Goal: Complete application form: Complete application form

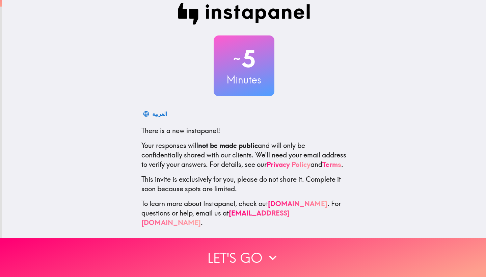
scroll to position [8, 0]
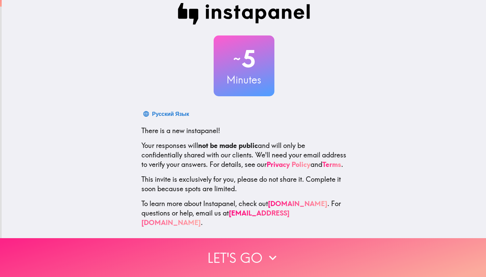
click at [249, 256] on button "Let's go" at bounding box center [243, 257] width 486 height 39
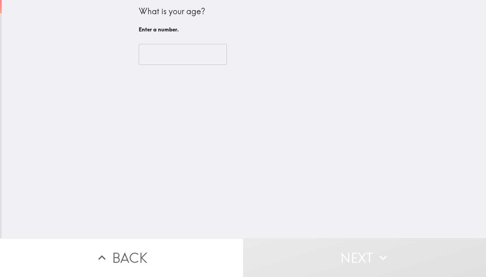
click at [189, 59] on input "number" at bounding box center [183, 54] width 88 height 21
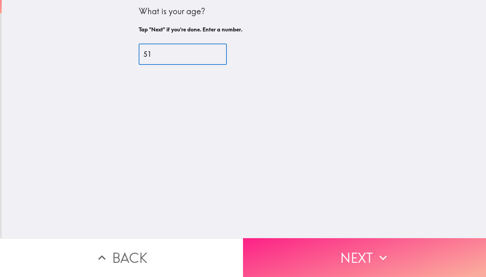
type input "51"
click at [351, 254] on button "Next" at bounding box center [364, 257] width 243 height 39
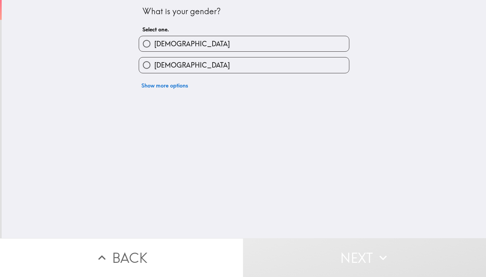
click at [254, 61] on label "[DEMOGRAPHIC_DATA]" at bounding box center [244, 64] width 210 height 15
click at [154, 61] on input "[DEMOGRAPHIC_DATA]" at bounding box center [146, 64] width 15 height 15
radio input "true"
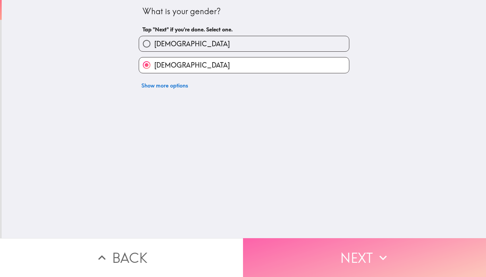
click at [300, 249] on button "Next" at bounding box center [364, 257] width 243 height 39
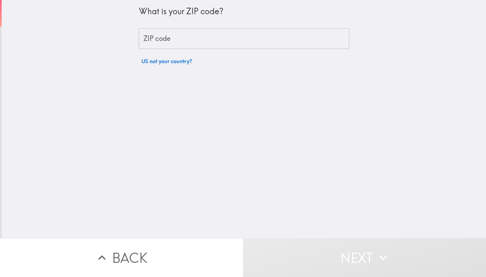
click at [237, 40] on input "ZIP code" at bounding box center [244, 38] width 211 height 21
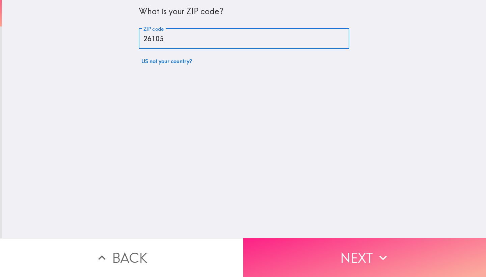
type input "26105"
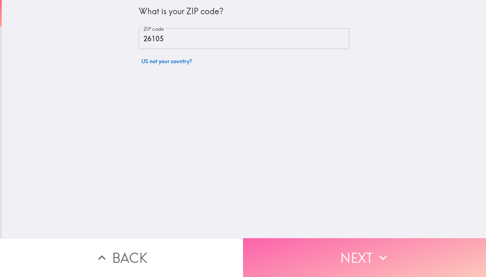
click at [354, 253] on button "Next" at bounding box center [364, 257] width 243 height 39
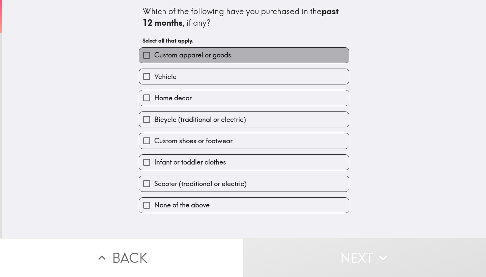
click at [233, 57] on label "Custom apparel or goods" at bounding box center [244, 55] width 210 height 15
click at [154, 57] on input "Custom apparel or goods" at bounding box center [146, 55] width 15 height 15
checkbox input "true"
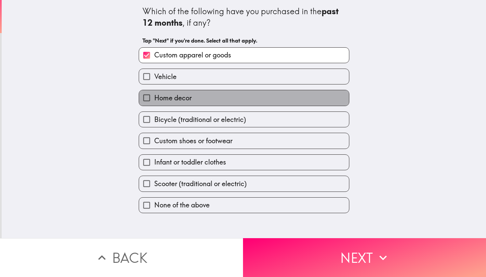
click at [221, 100] on label "Home decor" at bounding box center [244, 97] width 210 height 15
click at [154, 100] on input "Home decor" at bounding box center [146, 97] width 15 height 15
checkbox input "true"
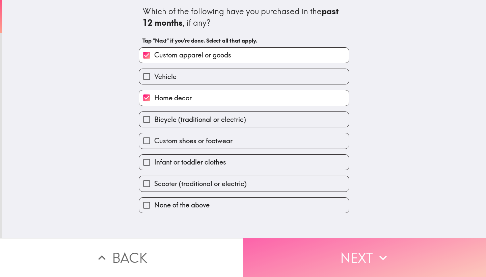
click at [265, 255] on button "Next" at bounding box center [364, 257] width 243 height 39
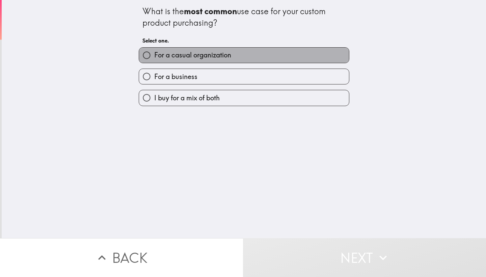
click at [221, 53] on span "For a casual organization" at bounding box center [192, 54] width 77 height 9
click at [154, 53] on input "For a casual organization" at bounding box center [146, 55] width 15 height 15
radio input "true"
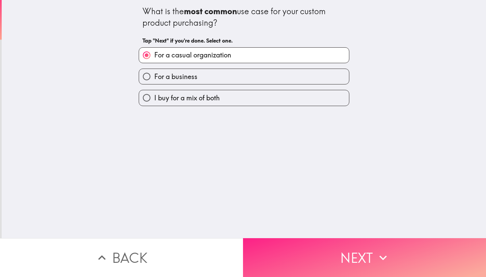
click at [283, 274] on button "Next" at bounding box center [364, 257] width 243 height 39
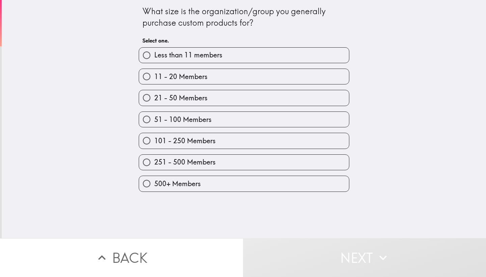
click at [226, 120] on label "51 - 100 Members" at bounding box center [244, 119] width 210 height 15
click at [154, 120] on input "51 - 100 Members" at bounding box center [146, 119] width 15 height 15
radio input "true"
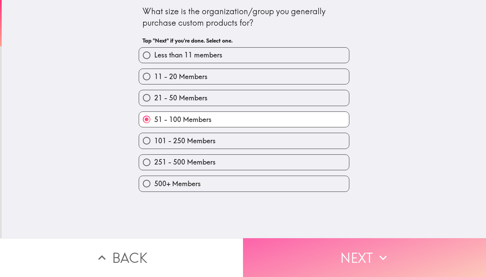
click at [268, 243] on button "Next" at bounding box center [364, 257] width 243 height 39
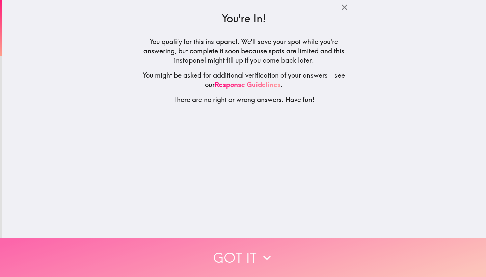
click at [265, 246] on button "Got it" at bounding box center [243, 257] width 486 height 39
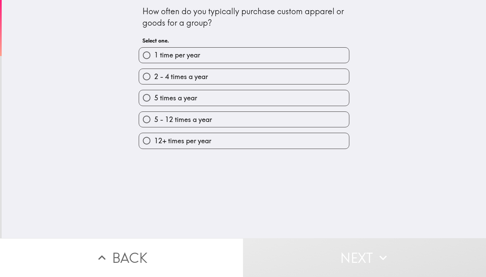
click at [268, 79] on label "2 - 4 times a year" at bounding box center [244, 76] width 210 height 15
click at [154, 79] on input "2 - 4 times a year" at bounding box center [146, 76] width 15 height 15
radio input "true"
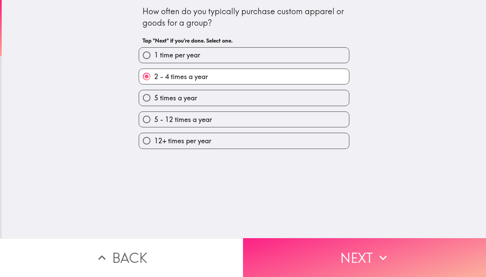
click at [287, 242] on button "Next" at bounding box center [364, 257] width 243 height 39
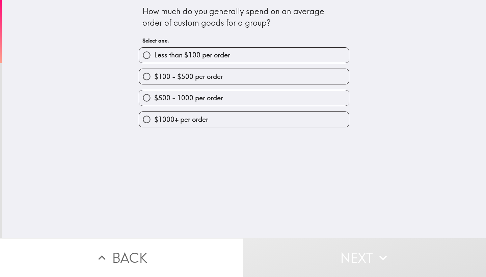
click at [254, 93] on label "$500 - 1000 per order" at bounding box center [244, 97] width 210 height 15
click at [154, 93] on input "$500 - 1000 per order" at bounding box center [146, 97] width 15 height 15
radio input "true"
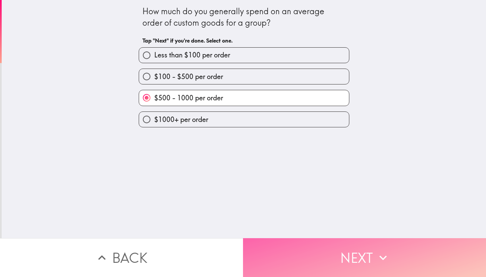
click at [285, 258] on button "Next" at bounding box center [364, 257] width 243 height 39
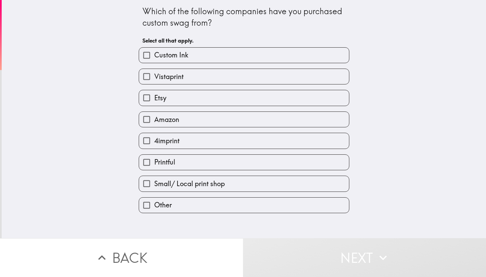
click at [240, 53] on label "Custom Ink" at bounding box center [244, 55] width 210 height 15
click at [154, 53] on input "Custom Ink" at bounding box center [146, 55] width 15 height 15
checkbox input "true"
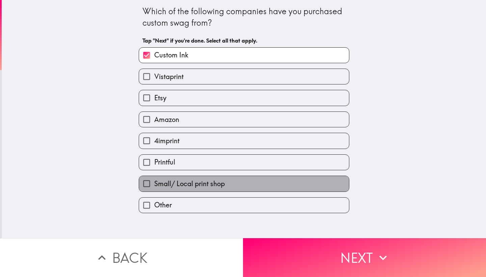
click at [232, 184] on label "Small/ Local print shop" at bounding box center [244, 183] width 210 height 15
click at [154, 184] on input "Small/ Local print shop" at bounding box center [146, 183] width 15 height 15
checkbox input "true"
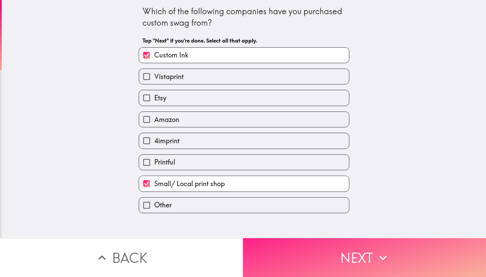
click at [255, 266] on button "Next" at bounding box center [364, 257] width 243 height 39
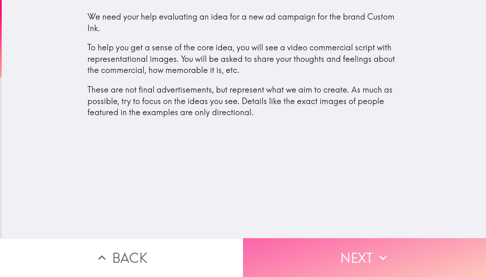
click at [295, 258] on button "Next" at bounding box center [364, 257] width 243 height 39
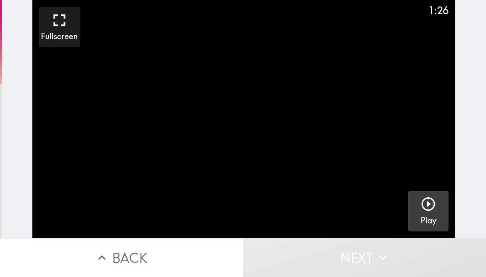
click at [432, 204] on icon "button" at bounding box center [428, 204] width 16 height 16
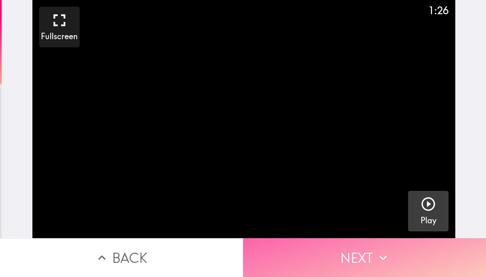
click at [410, 263] on button "Next" at bounding box center [364, 257] width 243 height 39
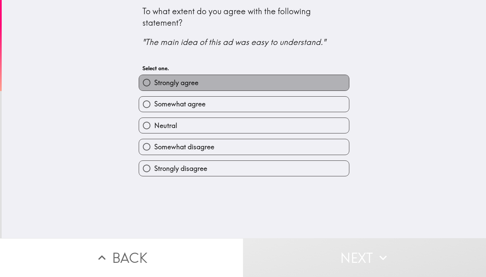
click at [269, 82] on label "Strongly agree" at bounding box center [244, 82] width 210 height 15
click at [154, 82] on input "Strongly agree" at bounding box center [146, 82] width 15 height 15
radio input "true"
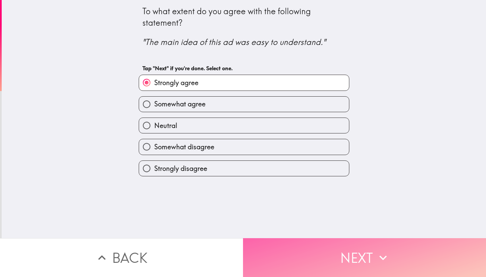
click at [307, 258] on button "Next" at bounding box center [364, 257] width 243 height 39
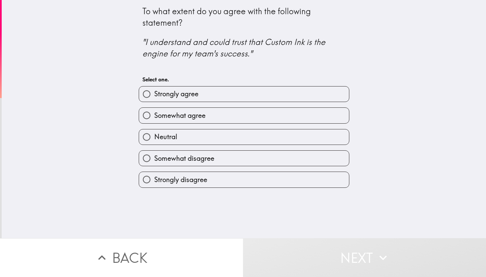
click at [277, 113] on label "Somewhat agree" at bounding box center [244, 115] width 210 height 15
click at [154, 113] on input "Somewhat agree" at bounding box center [146, 115] width 15 height 15
radio input "true"
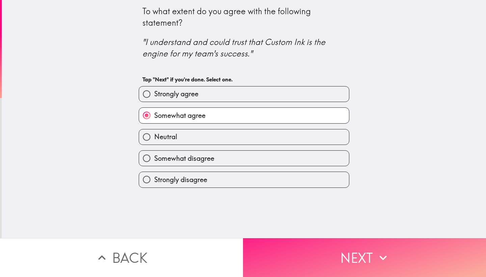
click at [311, 259] on button "Next" at bounding box center [364, 257] width 243 height 39
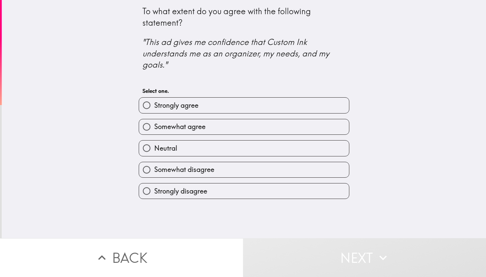
click at [279, 123] on label "Somewhat agree" at bounding box center [244, 126] width 210 height 15
click at [154, 123] on input "Somewhat agree" at bounding box center [146, 126] width 15 height 15
radio input "true"
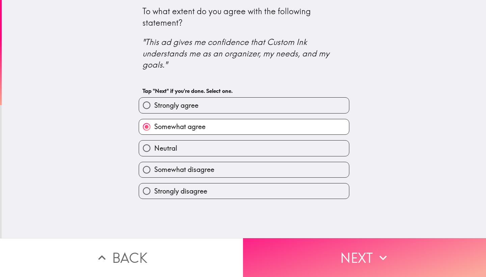
click at [296, 260] on button "Next" at bounding box center [364, 257] width 243 height 39
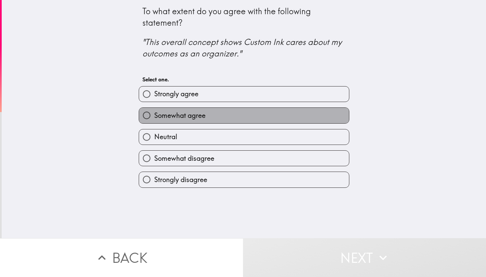
click at [269, 117] on label "Somewhat agree" at bounding box center [244, 115] width 210 height 15
click at [154, 117] on input "Somewhat agree" at bounding box center [146, 115] width 15 height 15
radio input "true"
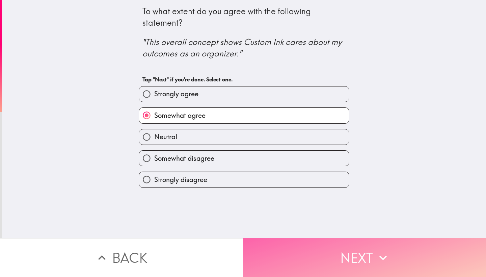
click at [296, 264] on button "Next" at bounding box center [364, 257] width 243 height 39
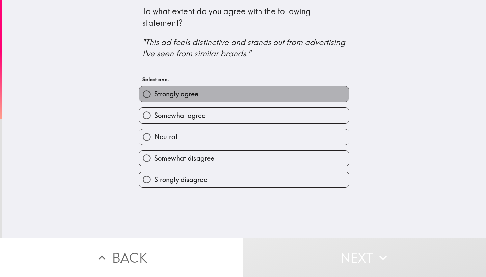
click at [266, 95] on label "Strongly agree" at bounding box center [244, 93] width 210 height 15
click at [154, 95] on input "Strongly agree" at bounding box center [146, 93] width 15 height 15
radio input "true"
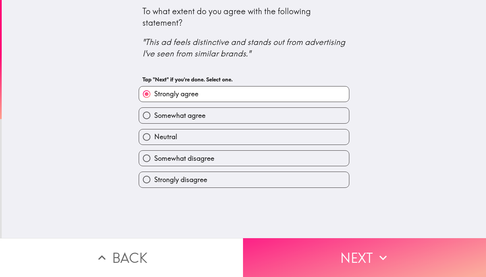
click at [281, 253] on button "Next" at bounding box center [364, 257] width 243 height 39
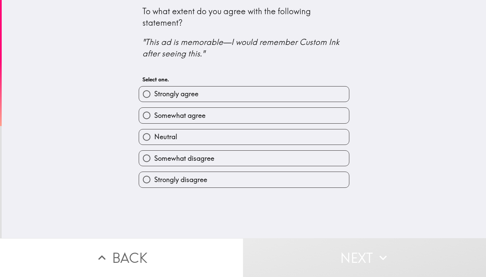
click at [260, 122] on label "Somewhat agree" at bounding box center [244, 115] width 210 height 15
click at [154, 122] on input "Somewhat agree" at bounding box center [146, 115] width 15 height 15
radio input "true"
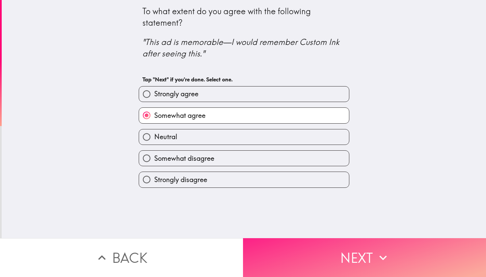
click at [293, 251] on button "Next" at bounding box center [364, 257] width 243 height 39
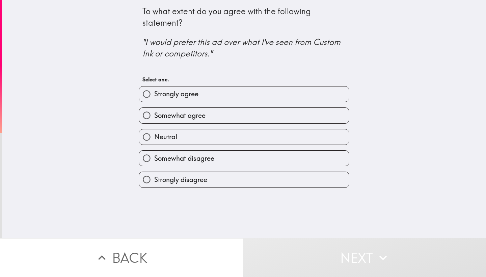
click at [256, 115] on label "Somewhat agree" at bounding box center [244, 115] width 210 height 15
click at [154, 115] on input "Somewhat agree" at bounding box center [146, 115] width 15 height 15
radio input "true"
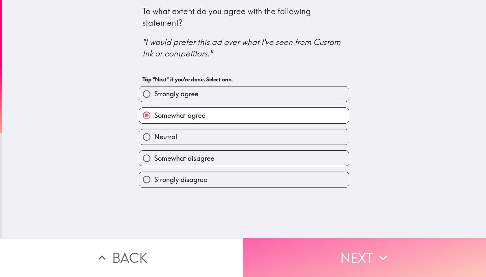
click at [278, 247] on button "Next" at bounding box center [364, 257] width 243 height 39
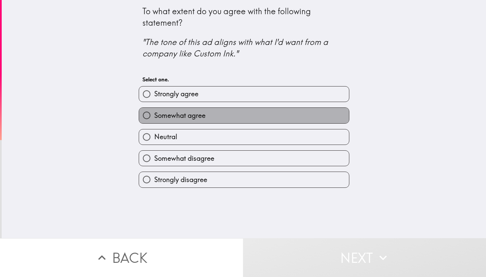
click at [253, 110] on label "Somewhat agree" at bounding box center [244, 115] width 210 height 15
click at [154, 110] on input "Somewhat agree" at bounding box center [146, 115] width 15 height 15
radio input "true"
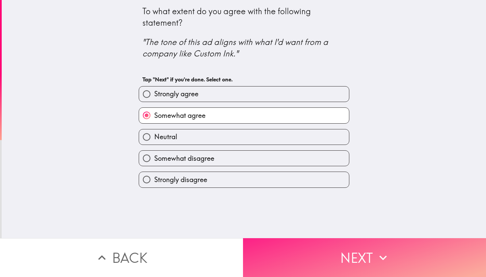
click at [273, 249] on button "Next" at bounding box center [364, 257] width 243 height 39
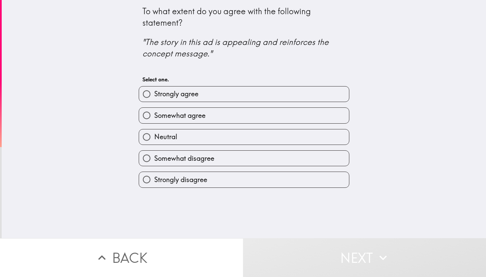
click at [259, 97] on label "Strongly agree" at bounding box center [244, 93] width 210 height 15
click at [154, 97] on input "Strongly agree" at bounding box center [146, 93] width 15 height 15
radio input "true"
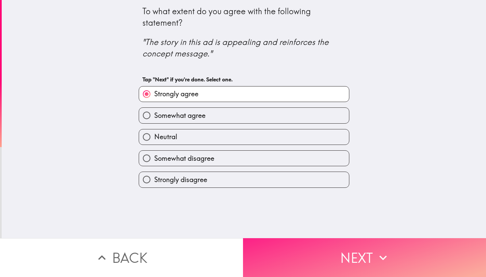
click at [274, 261] on button "Next" at bounding box center [364, 257] width 243 height 39
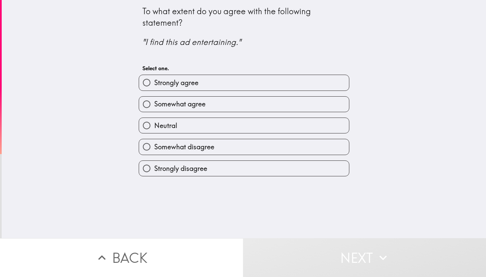
click at [253, 109] on label "Somewhat agree" at bounding box center [244, 104] width 210 height 15
click at [154, 109] on input "Somewhat agree" at bounding box center [146, 104] width 15 height 15
radio input "true"
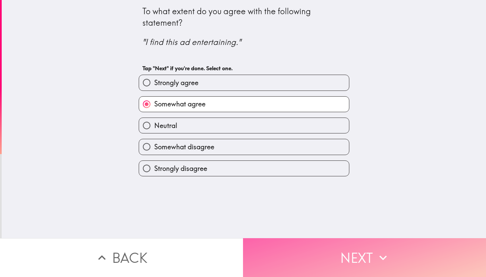
click at [273, 255] on button "Next" at bounding box center [364, 257] width 243 height 39
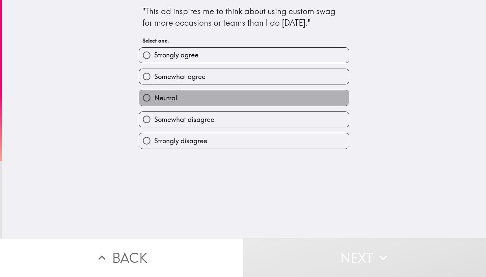
click at [245, 97] on label "Neutral" at bounding box center [244, 97] width 210 height 15
click at [154, 97] on input "Neutral" at bounding box center [146, 97] width 15 height 15
radio input "true"
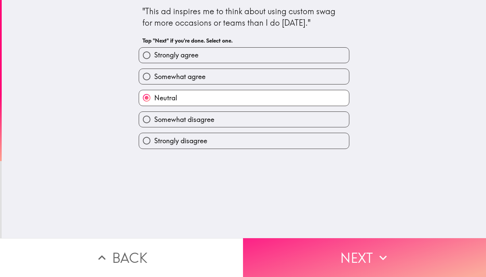
click at [267, 255] on button "Next" at bounding box center [364, 257] width 243 height 39
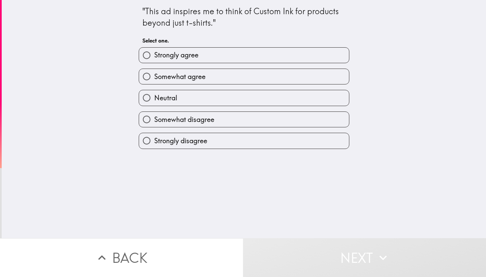
click at [250, 96] on label "Neutral" at bounding box center [244, 97] width 210 height 15
click at [154, 96] on input "Neutral" at bounding box center [146, 97] width 15 height 15
radio input "true"
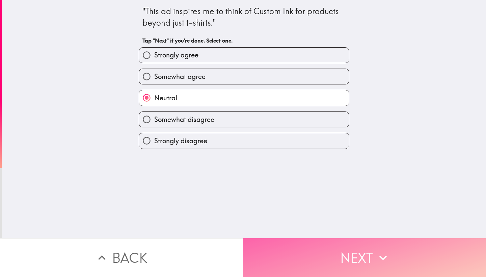
click at [266, 254] on button "Next" at bounding box center [364, 257] width 243 height 39
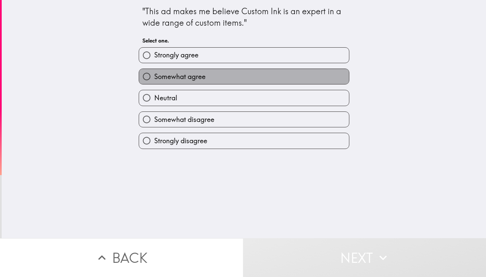
click at [243, 74] on label "Somewhat agree" at bounding box center [244, 76] width 210 height 15
click at [154, 74] on input "Somewhat agree" at bounding box center [146, 76] width 15 height 15
radio input "true"
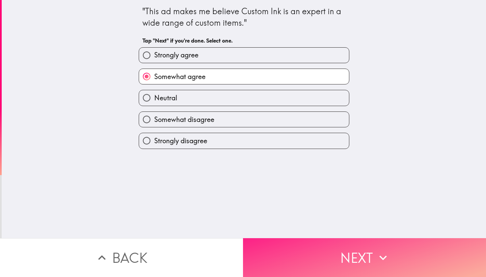
click at [271, 247] on button "Next" at bounding box center [364, 257] width 243 height 39
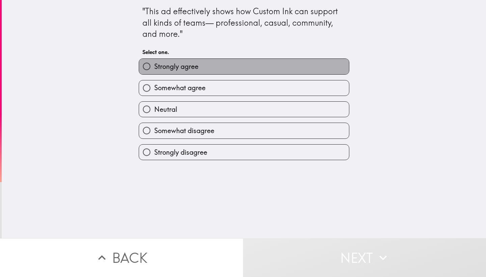
click at [236, 71] on label "Strongly agree" at bounding box center [244, 66] width 210 height 15
click at [154, 71] on input "Strongly agree" at bounding box center [146, 66] width 15 height 15
radio input "true"
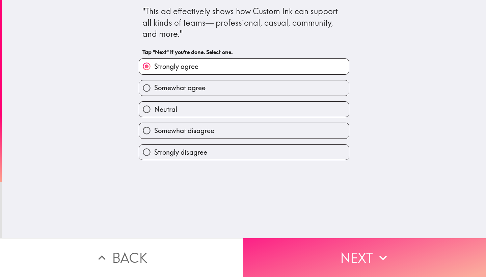
click at [269, 248] on button "Next" at bounding box center [364, 257] width 243 height 39
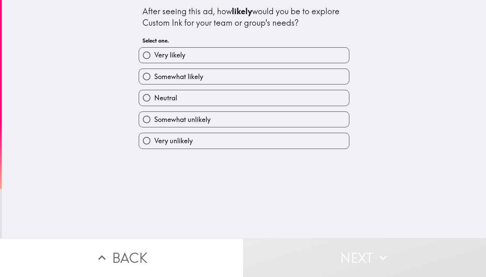
click at [235, 71] on label "Somewhat likely" at bounding box center [244, 76] width 210 height 15
click at [154, 71] on input "Somewhat likely" at bounding box center [146, 76] width 15 height 15
radio input "true"
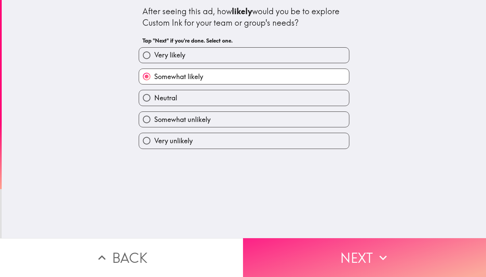
click at [271, 248] on button "Next" at bounding box center [364, 257] width 243 height 39
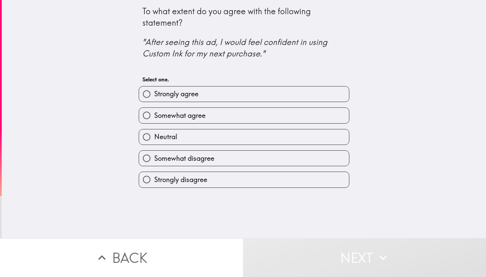
click at [242, 119] on label "Somewhat agree" at bounding box center [244, 115] width 210 height 15
click at [154, 119] on input "Somewhat agree" at bounding box center [146, 115] width 15 height 15
radio input "true"
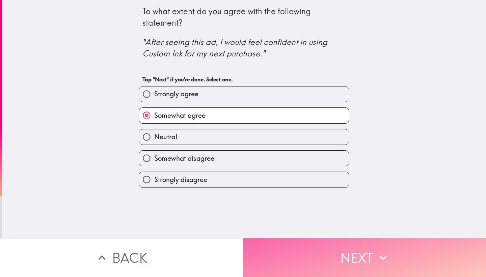
click at [269, 254] on button "Next" at bounding box center [364, 257] width 243 height 39
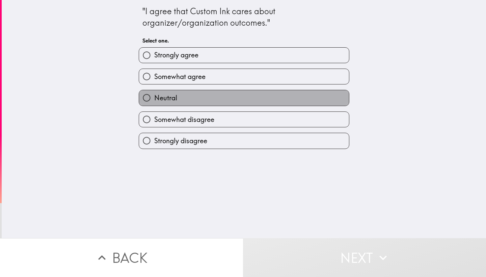
click at [234, 101] on label "Neutral" at bounding box center [244, 97] width 210 height 15
click at [154, 101] on input "Neutral" at bounding box center [146, 97] width 15 height 15
radio input "true"
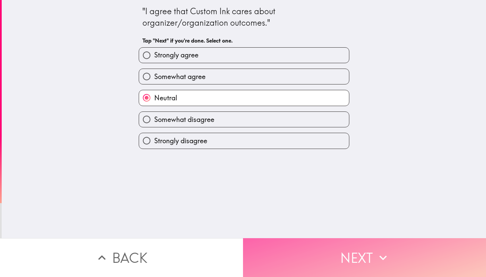
click at [264, 259] on button "Next" at bounding box center [364, 257] width 243 height 39
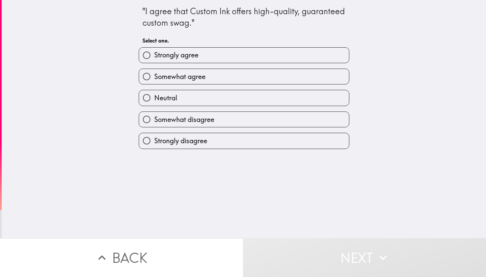
click at [236, 78] on label "Somewhat agree" at bounding box center [244, 76] width 210 height 15
click at [154, 78] on input "Somewhat agree" at bounding box center [146, 76] width 15 height 15
radio input "true"
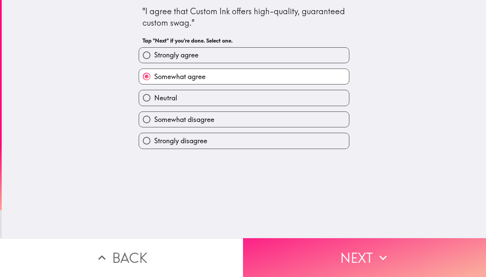
click at [267, 252] on button "Next" at bounding box center [364, 257] width 243 height 39
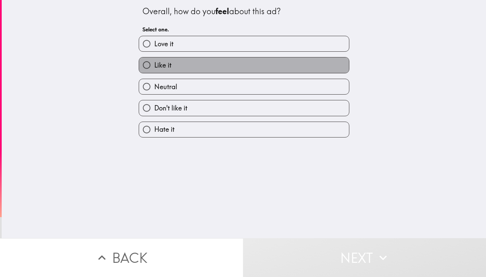
click at [240, 61] on label "Like it" at bounding box center [244, 64] width 210 height 15
click at [154, 61] on input "Like it" at bounding box center [146, 64] width 15 height 15
radio input "true"
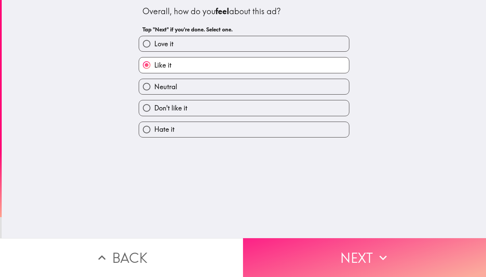
click at [267, 248] on button "Next" at bounding box center [364, 257] width 243 height 39
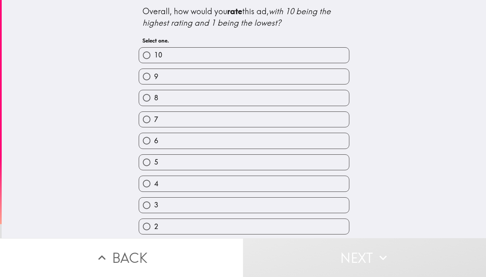
click at [233, 118] on label "7" at bounding box center [244, 119] width 210 height 15
click at [154, 118] on input "7" at bounding box center [146, 119] width 15 height 15
radio input "true"
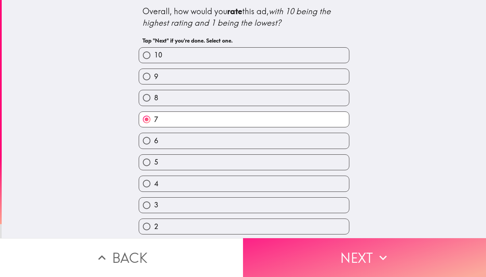
click at [265, 261] on button "Next" at bounding box center [364, 257] width 243 height 39
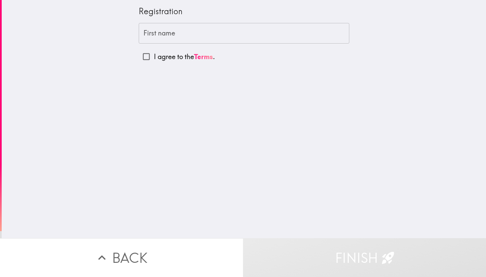
click at [149, 56] on input "I agree to the Terms ." at bounding box center [146, 56] width 15 height 15
checkbox input "true"
click at [159, 39] on input "First name" at bounding box center [244, 33] width 211 height 21
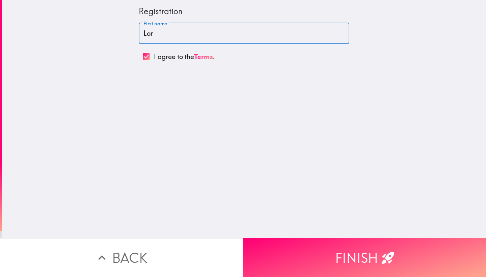
type input "[PERSON_NAME]"
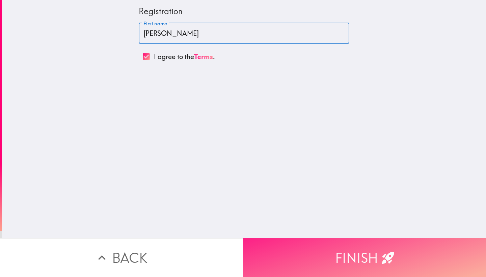
click at [286, 259] on button "Finish" at bounding box center [364, 257] width 243 height 39
